Goal: Check status: Check status

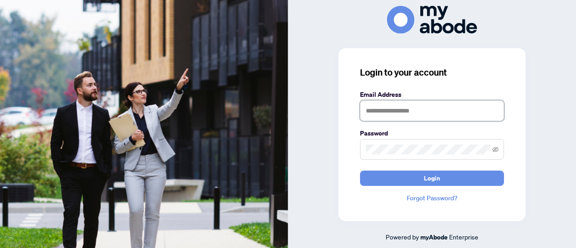
click at [396, 111] on input "text" at bounding box center [432, 110] width 144 height 21
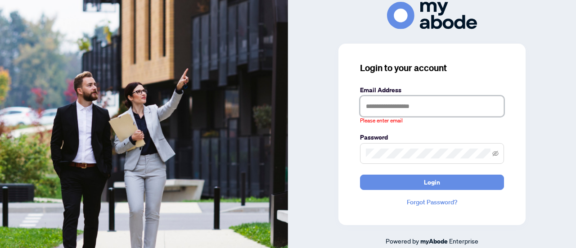
type input "**********"
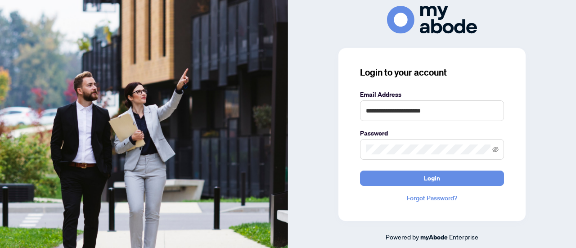
click at [360, 171] on button "Login" at bounding box center [432, 178] width 144 height 15
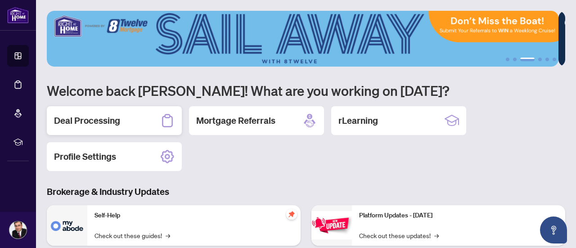
click at [113, 118] on h2 "Deal Processing" at bounding box center [87, 120] width 66 height 13
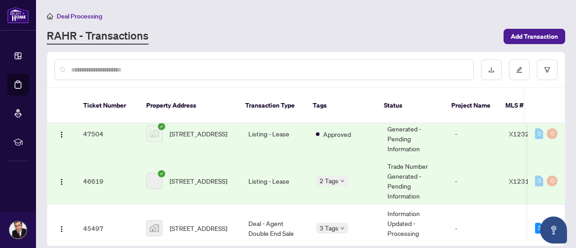
scroll to position [180, 0]
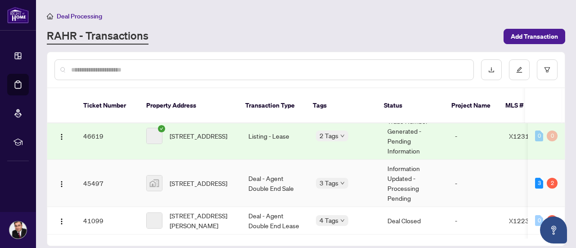
click at [257, 175] on td "Deal - Agent Double End Sale" at bounding box center [275, 183] width 68 height 47
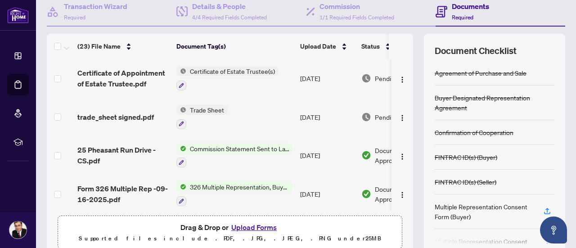
scroll to position [45, 0]
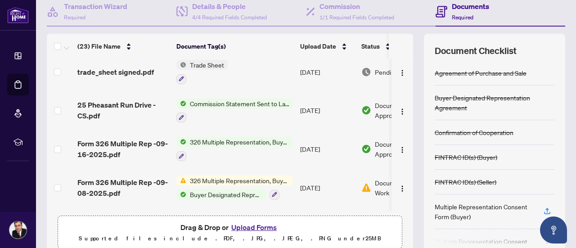
click at [376, 105] on span "Document Approved" at bounding box center [403, 110] width 56 height 20
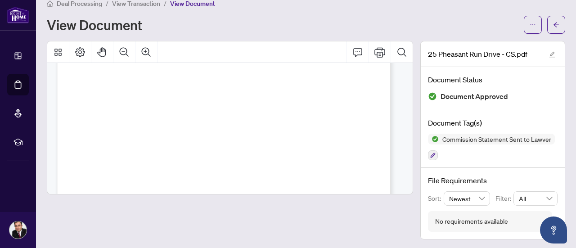
scroll to position [675, 0]
click at [553, 27] on span "button" at bounding box center [556, 25] width 6 height 14
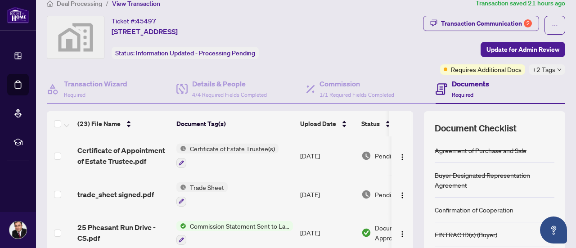
click at [372, 152] on div "Pending Review" at bounding box center [396, 156] width 69 height 10
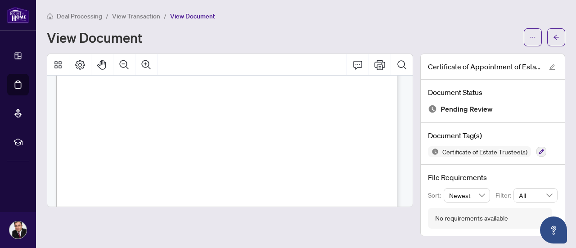
scroll to position [675, 0]
